Goal: Information Seeking & Learning: Learn about a topic

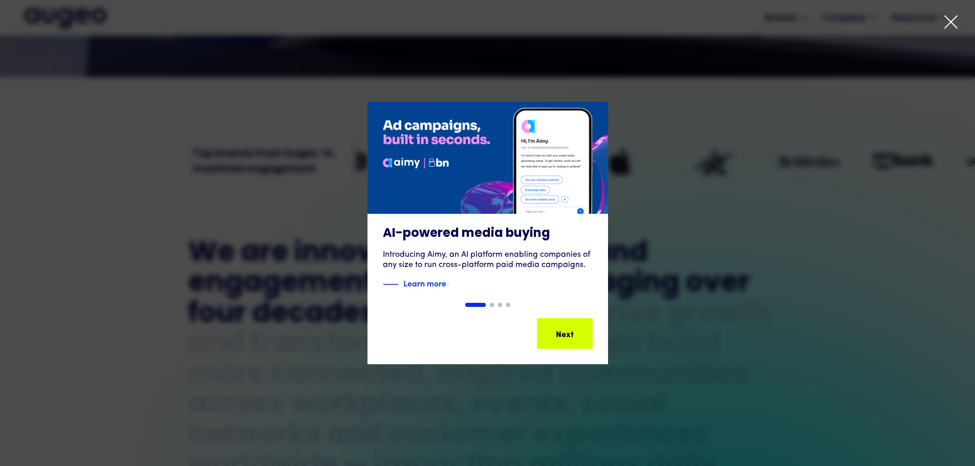
scroll to position [359, 0]
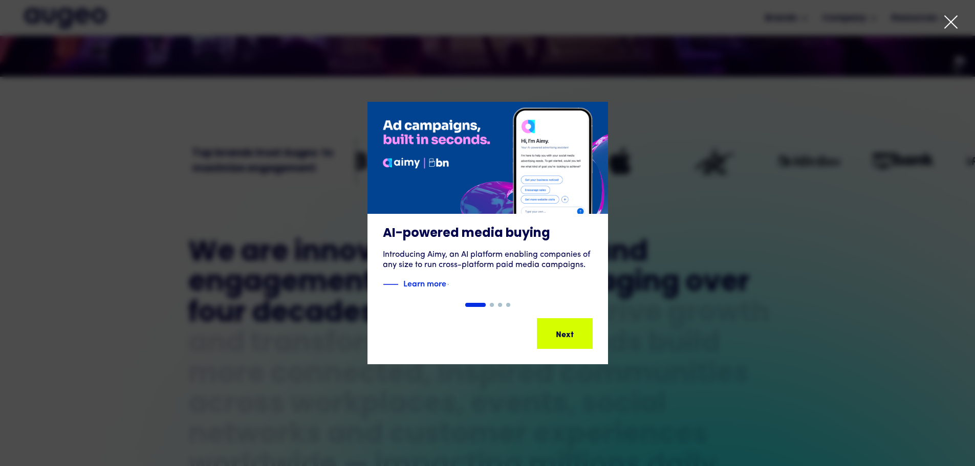
click at [949, 21] on icon at bounding box center [951, 22] width 12 height 12
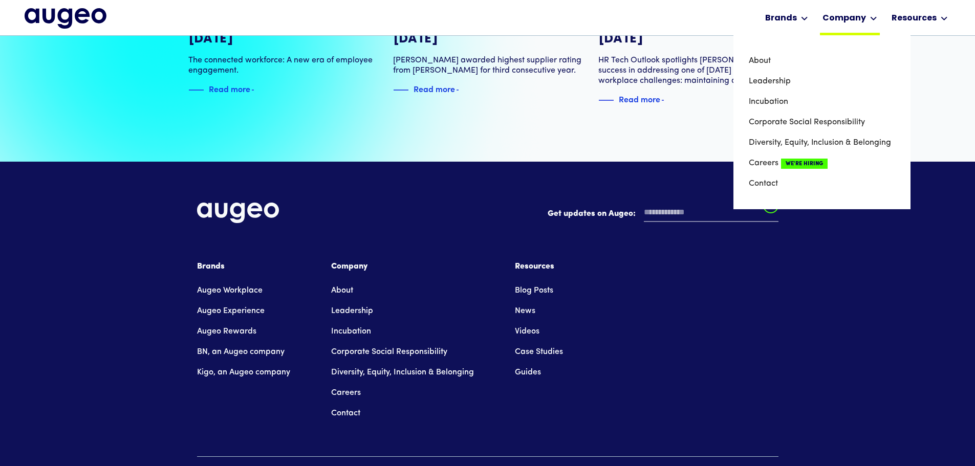
scroll to position [2314, 0]
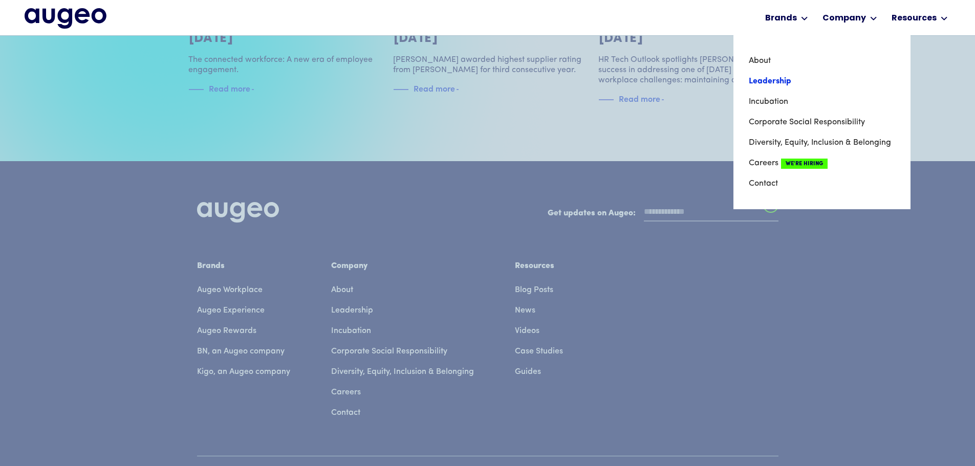
click at [795, 79] on link "Leadership" at bounding box center [822, 81] width 146 height 20
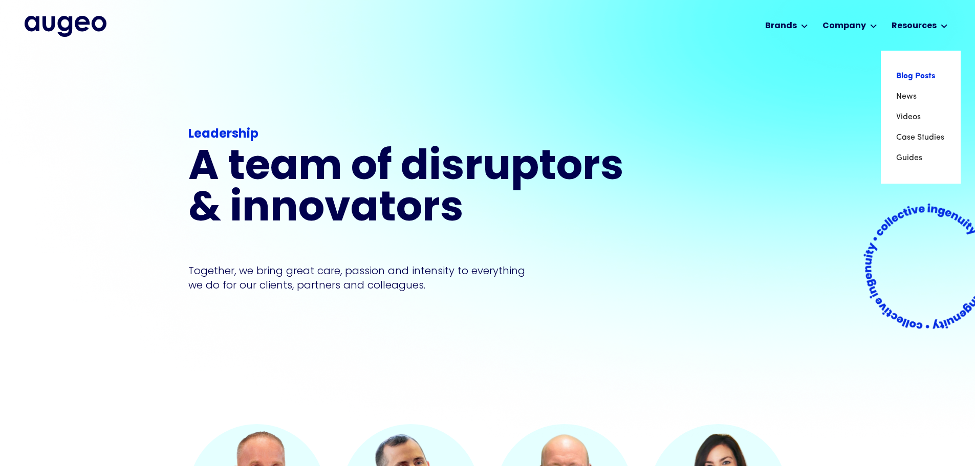
click at [902, 80] on link "Blog Posts" at bounding box center [920, 76] width 49 height 20
